Goal: Information Seeking & Learning: Learn about a topic

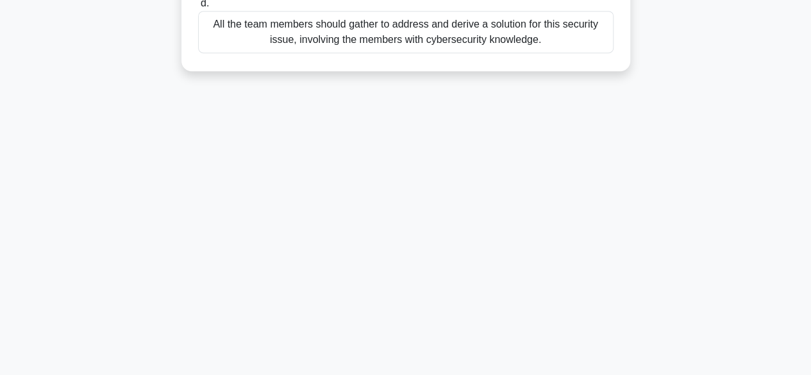
scroll to position [317, 0]
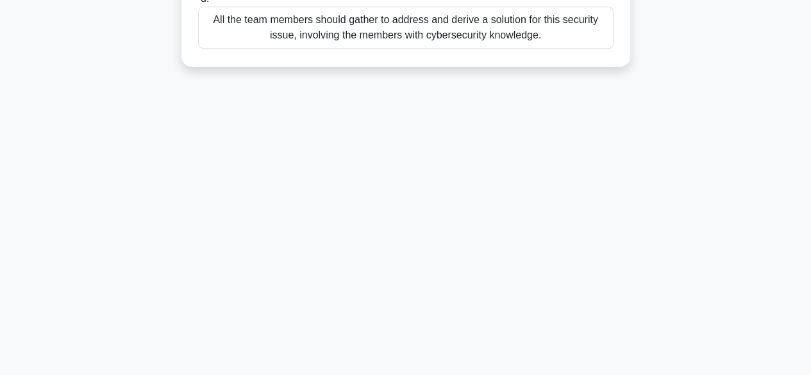
drag, startPoint x: 204, startPoint y: 95, endPoint x: 483, endPoint y: 115, distance: 280.1
click at [597, 87] on div "9:51 Stop PMI-ACP Intermediate 1/10 You are managing a team to develop a new e-…" at bounding box center [405, 49] width 730 height 641
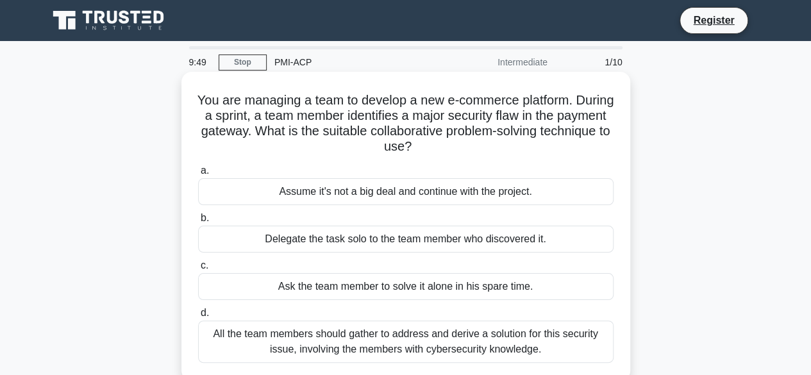
copy div "You are managing a team to develop a new e-commerce platform. During a sprint, …"
click at [371, 101] on h5 "You are managing a team to develop a new e-commerce platform. During a sprint, …" at bounding box center [406, 123] width 418 height 63
drag, startPoint x: 440, startPoint y: 99, endPoint x: 522, endPoint y: 97, distance: 81.4
click at [527, 97] on h5 "You are managing a team to develop a new e-commerce platform. During a sprint, …" at bounding box center [406, 123] width 418 height 63
drag, startPoint x: 594, startPoint y: 105, endPoint x: 440, endPoint y: 103, distance: 154.5
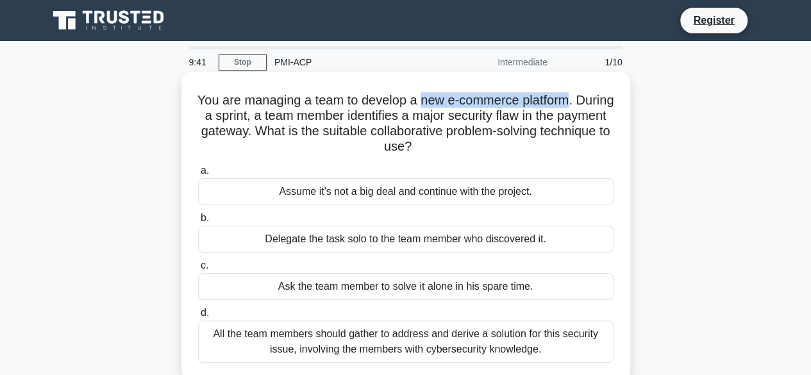
click at [440, 103] on h5 "You are managing a team to develop a new e-commerce platform. During a sprint, …" at bounding box center [406, 123] width 418 height 63
copy h5 "new e-commerce platform"
click at [265, 107] on h5 "You are managing a team to develop a new e-commerce platform. During a sprint, …" at bounding box center [406, 123] width 418 height 63
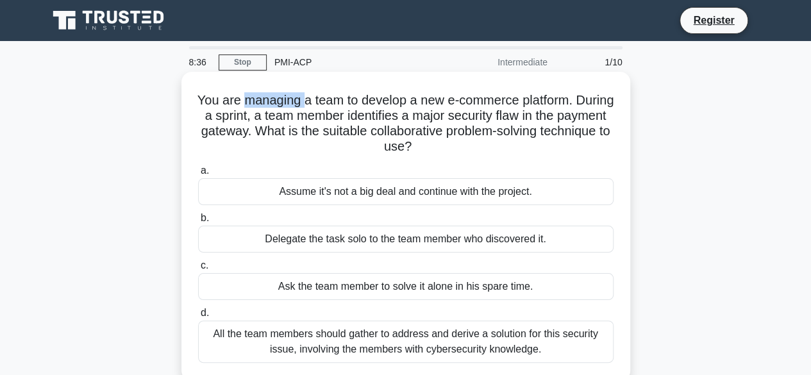
click at [265, 107] on h5 "You are managing a team to develop a new e-commerce platform. During a sprint, …" at bounding box center [406, 123] width 418 height 63
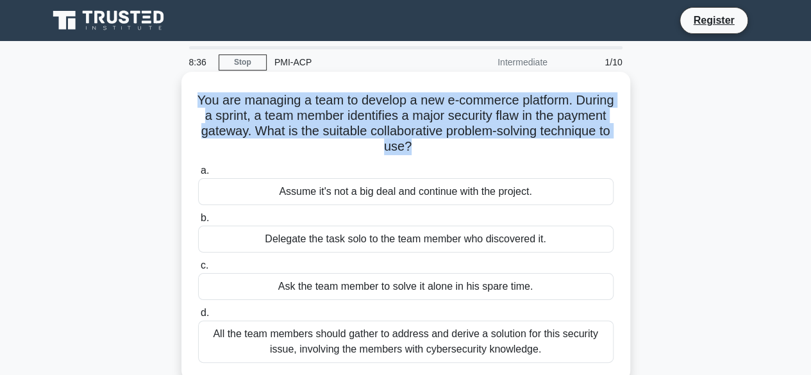
click at [265, 107] on h5 "You are managing a team to develop a new e-commerce platform. During a sprint, …" at bounding box center [406, 123] width 418 height 63
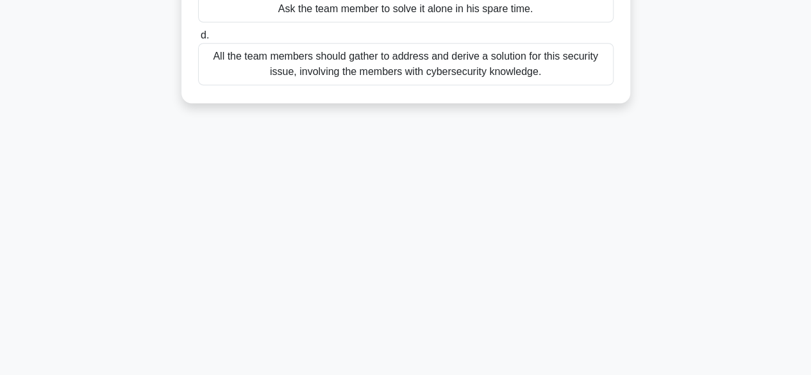
click at [567, 78] on div "All the team members should gather to address and derive a solution for this se…" at bounding box center [405, 64] width 415 height 42
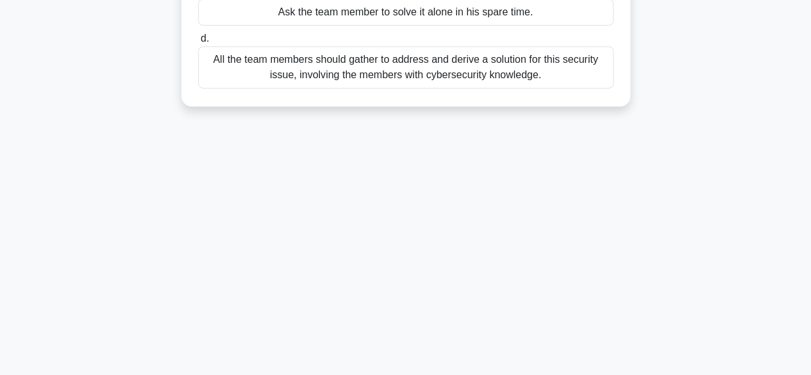
scroll to position [0, 0]
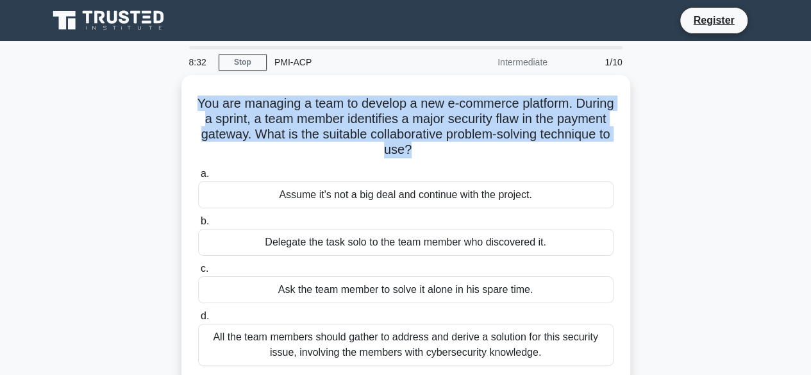
copy div "You are managing a team to develop a new e-commerce platform. During a sprint, …"
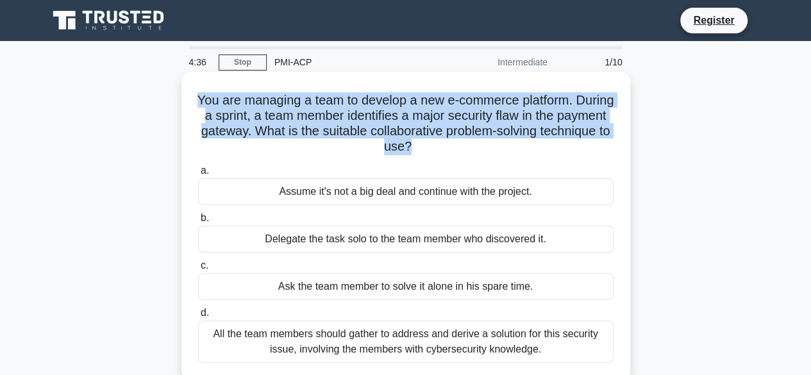
scroll to position [277, 0]
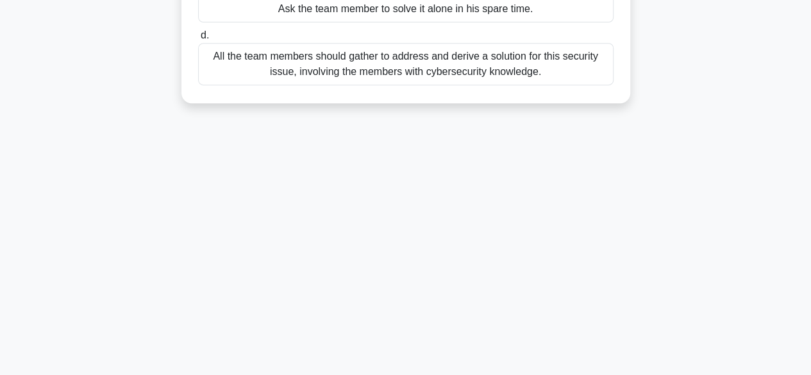
click at [410, 76] on div "All the team members should gather to address and derive a solution for this se…" at bounding box center [405, 64] width 415 height 42
click at [198, 40] on input "d. All the team members should gather to address and derive a solution for this…" at bounding box center [198, 35] width 0 height 8
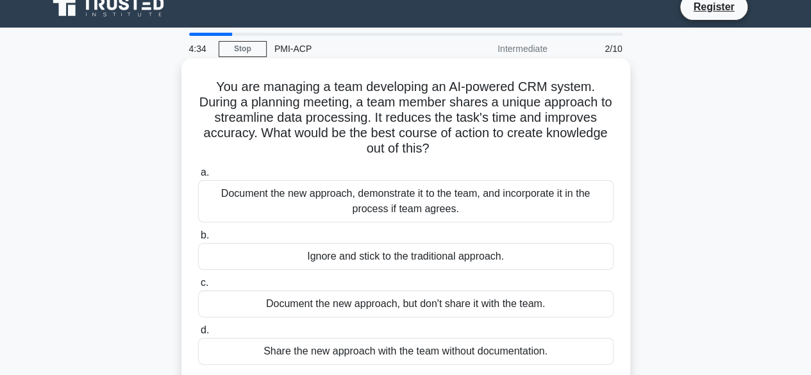
scroll to position [0, 0]
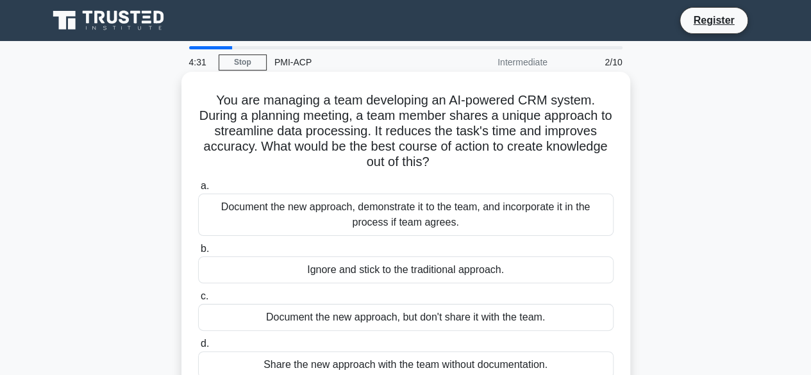
click at [265, 110] on h5 "You are managing a team developing an AI-powered CRM system. During a planning …" at bounding box center [406, 131] width 418 height 78
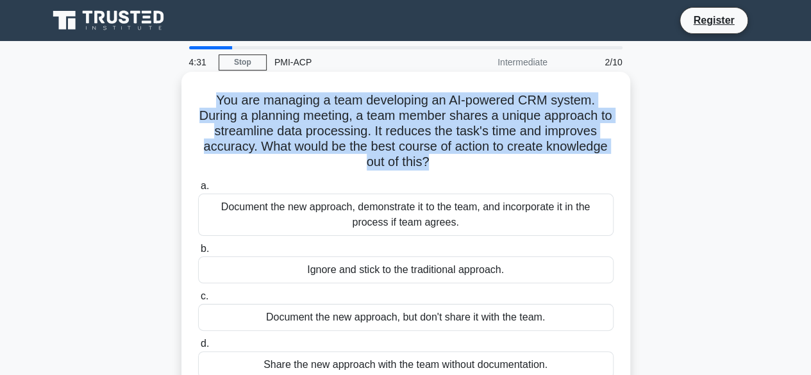
click at [265, 110] on h5 "You are managing a team developing an AI-powered CRM system. During a planning …" at bounding box center [406, 131] width 418 height 78
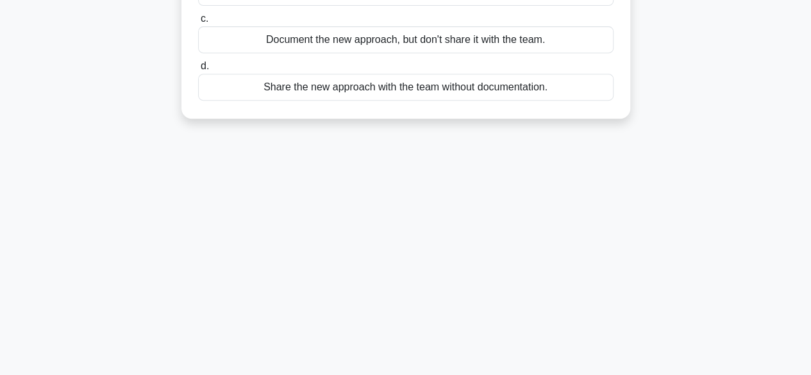
click at [602, 94] on div "Share the new approach with the team without documentation." at bounding box center [405, 87] width 415 height 27
copy div "You are managing a team developing an AI-powered CRM system. During a planning …"
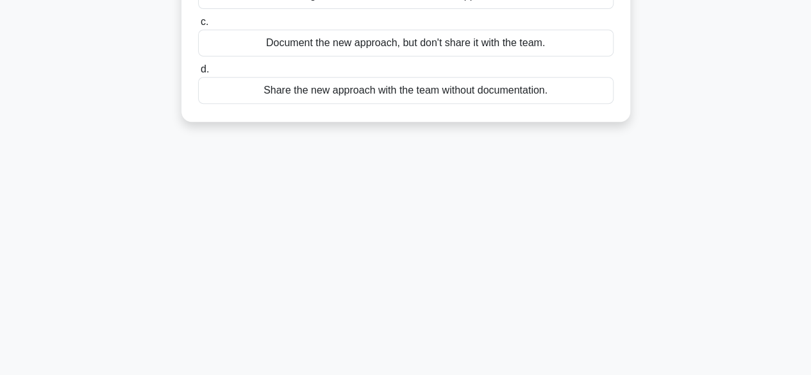
scroll to position [0, 0]
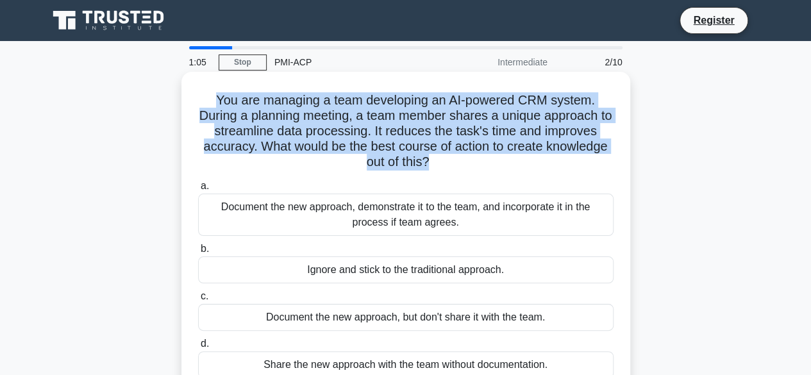
click at [315, 204] on div "Document the new approach, demonstrate it to the team, and incorporate it in th…" at bounding box center [405, 215] width 415 height 42
click at [198, 190] on input "a. Document the new approach, demonstrate it to the team, and incorporate it in…" at bounding box center [198, 186] width 0 height 8
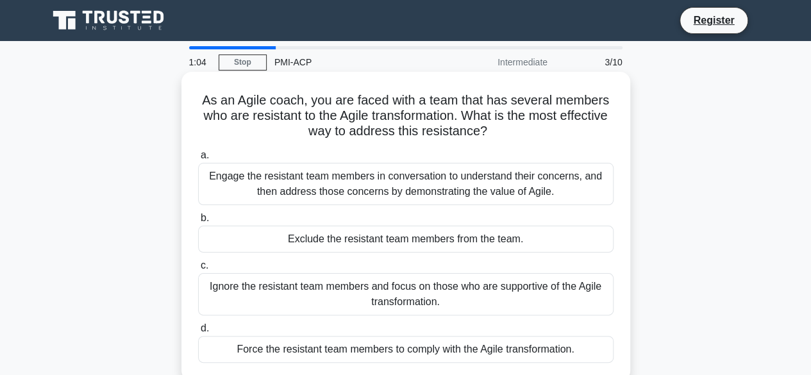
click at [218, 177] on div "Engage the resistant team members in conversation to understand their concerns,…" at bounding box center [405, 184] width 415 height 42
click at [198, 160] on input "a. Engage the resistant team members in conversation to understand their concer…" at bounding box center [198, 155] width 0 height 8
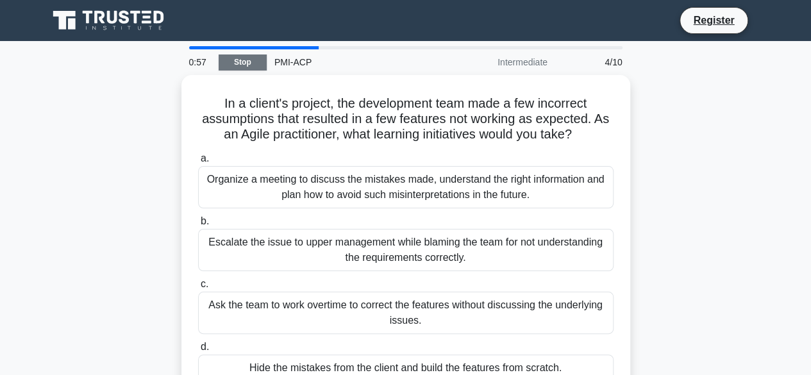
click at [254, 67] on link "Stop" at bounding box center [243, 62] width 48 height 16
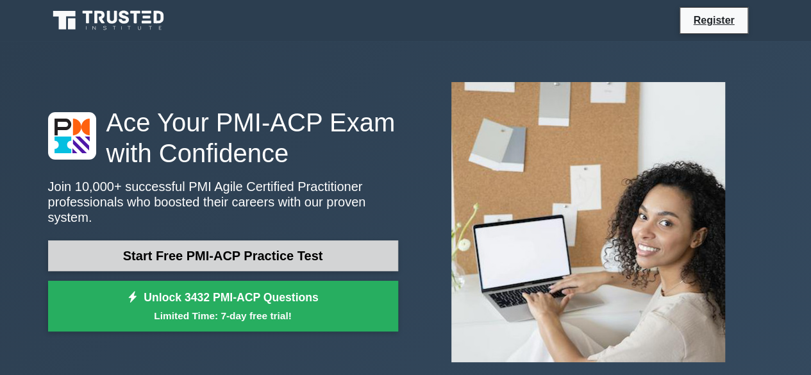
click at [298, 251] on link "Start Free PMI-ACP Practice Test" at bounding box center [223, 255] width 350 height 31
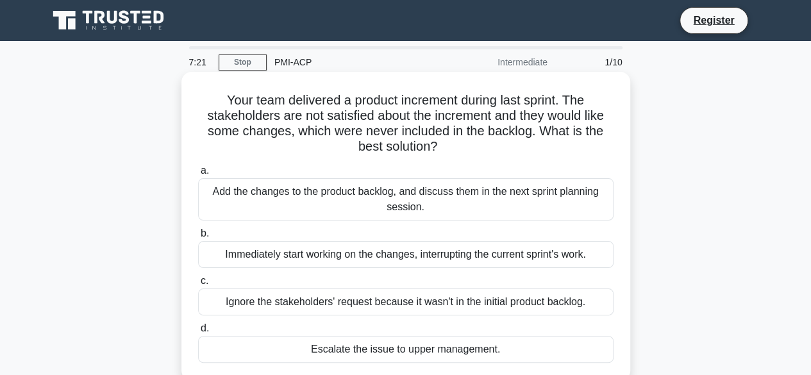
click at [404, 108] on h5 "Your team delivered a product increment during last sprint. The stakeholders ar…" at bounding box center [406, 123] width 418 height 63
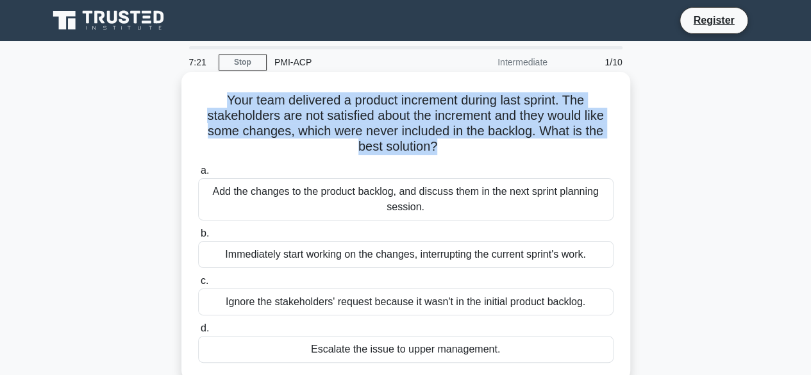
click at [404, 108] on h5 "Your team delivered a product increment during last sprint. The stakeholders ar…" at bounding box center [406, 123] width 418 height 63
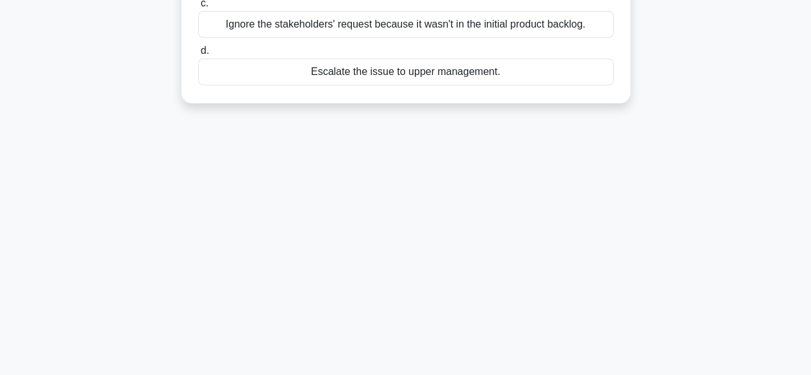
copy div "Your team delivered a product increment during last sprint. The stakeholders ar…"
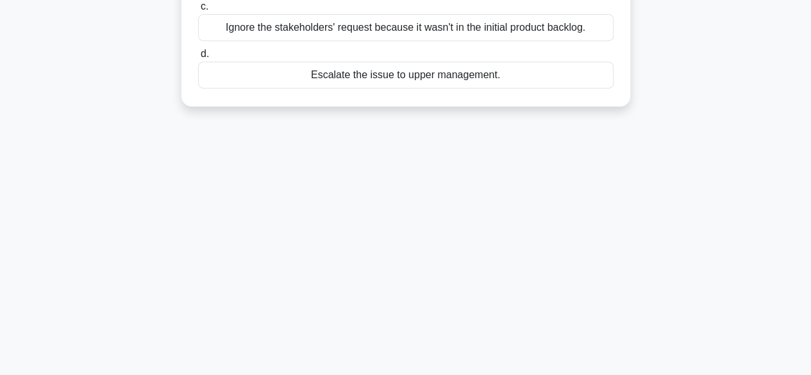
scroll to position [0, 0]
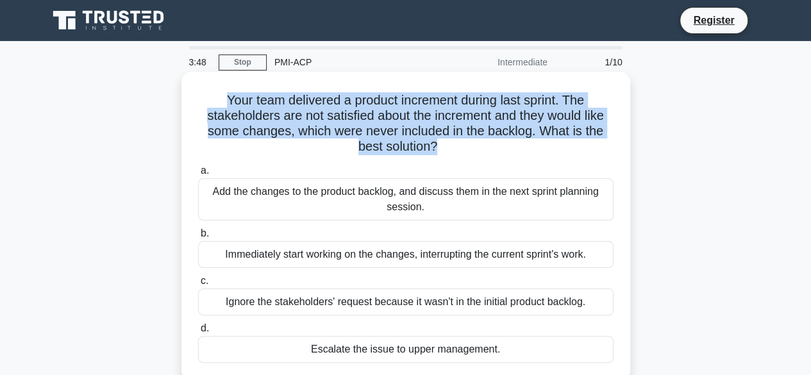
click at [386, 202] on div "Add the changes to the product backlog, and discuss them in the next sprint pla…" at bounding box center [405, 199] width 415 height 42
click at [198, 175] on input "a. Add the changes to the product backlog, and discuss them in the next sprint …" at bounding box center [198, 171] width 0 height 8
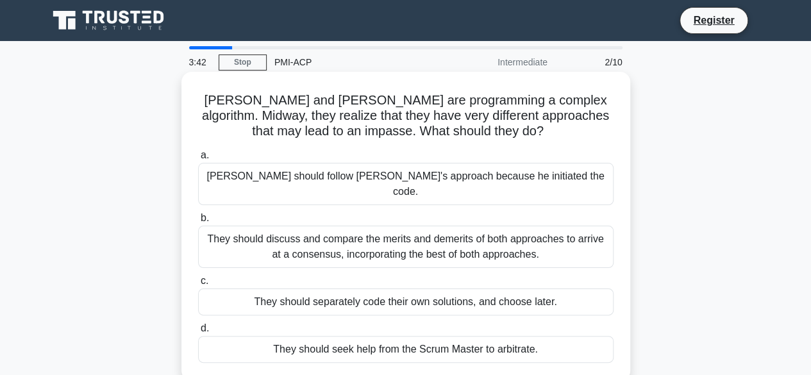
drag, startPoint x: 202, startPoint y: 98, endPoint x: 565, endPoint y: 341, distance: 436.0
click at [565, 342] on div "[PERSON_NAME] and [PERSON_NAME] are programming a complex algorithm. Midway, th…" at bounding box center [405, 226] width 438 height 299
copy div "[PERSON_NAME] and [PERSON_NAME] are programming a complex algorithm. Midway, th…"
